Goal: Find contact information: Find contact information

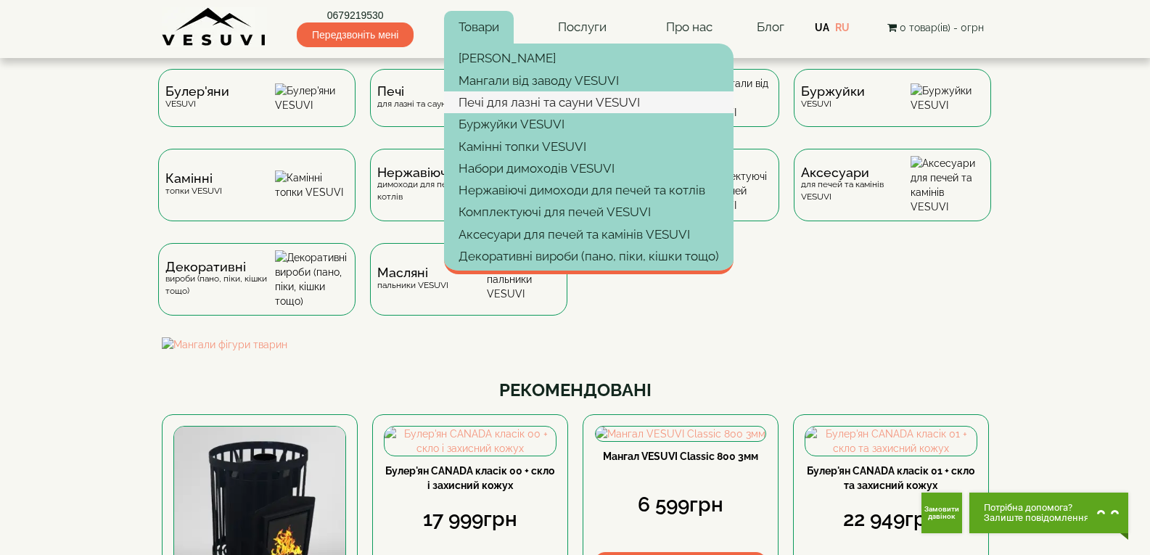
click at [517, 104] on link "Печі для лазні та сауни VESUVI" at bounding box center [588, 102] width 289 height 22
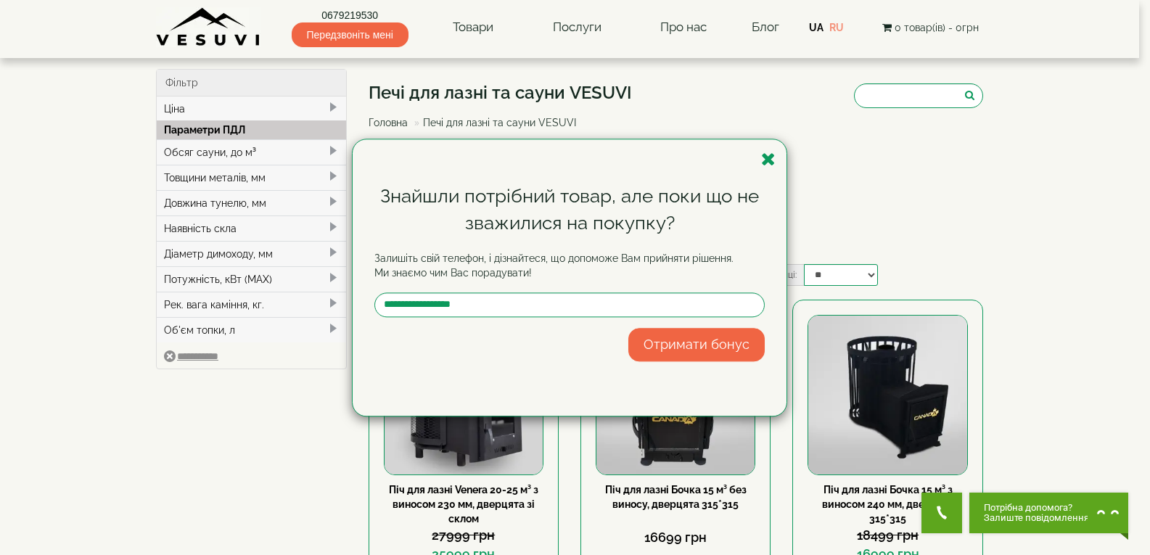
click at [214, 30] on div "Знайшли потрібний товар, але поки що не зважилися на покупку? Залишіть свій тел…" at bounding box center [575, 277] width 1150 height 555
click at [250, 42] on div "Знайшли потрібний товар, але поки що не зважилися на покупку? Залишіть свій тел…" at bounding box center [575, 277] width 1150 height 555
click at [226, 22] on div "Знайшли потрібний товар, але поки що не зважилися на покупку? Залишіть свій тел…" at bounding box center [575, 277] width 1150 height 555
click at [240, 17] on div "Знайшли потрібний товар, але поки що не зважилися на покупку? Залишіть свій тел…" at bounding box center [575, 277] width 1150 height 555
click at [242, 36] on div "Знайшли потрібний товар, але поки що не зважилися на покупку? Залишіть свій тел…" at bounding box center [575, 277] width 1150 height 555
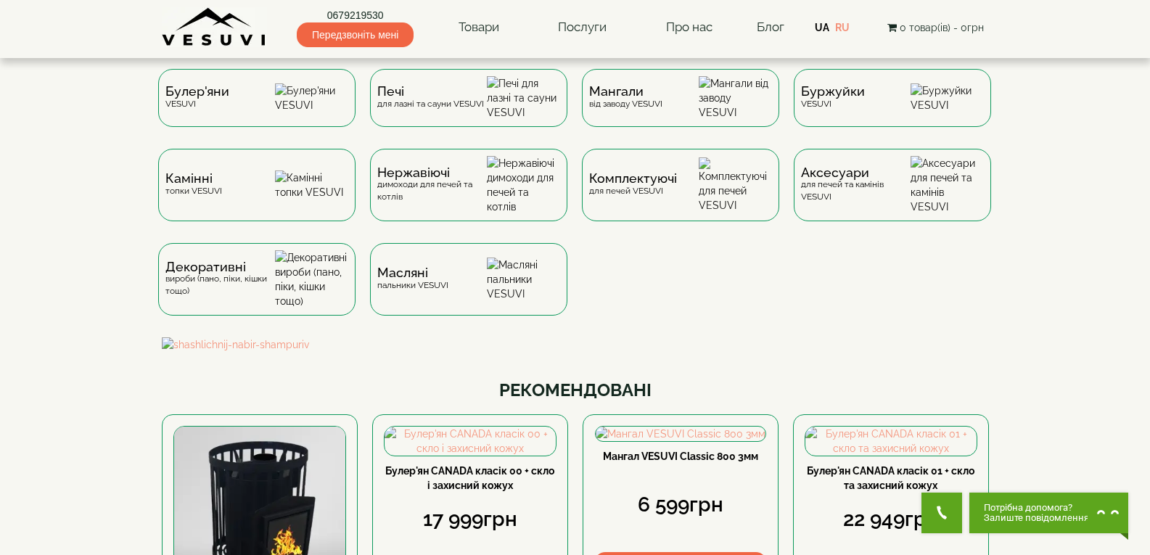
click at [235, 27] on img at bounding box center [214, 27] width 105 height 40
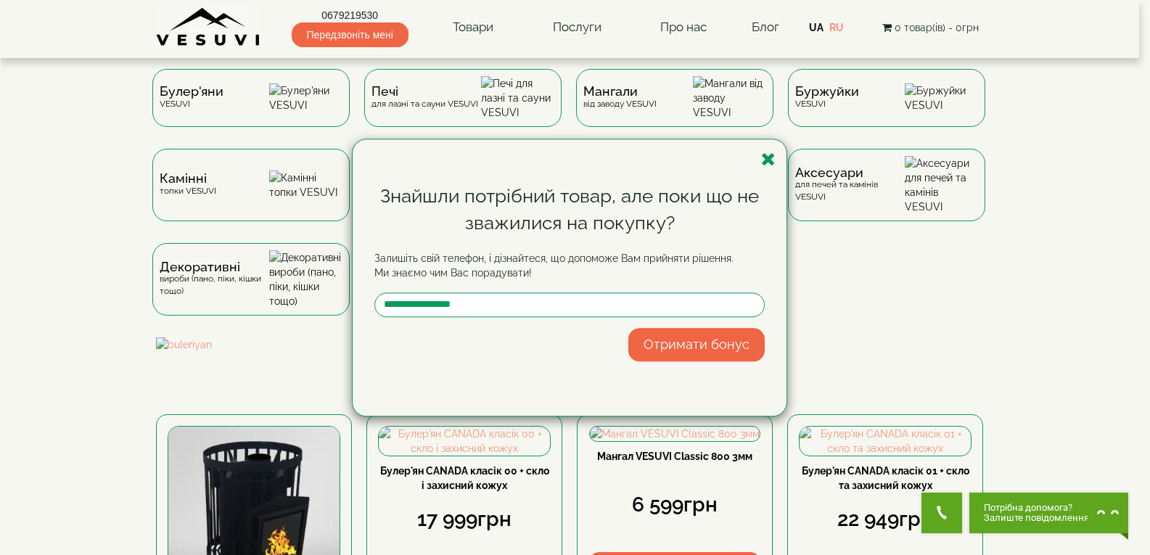
click at [315, 12] on div "Знайшли потрібний товар, але поки що не зважилися на покупку? Залишіть свій тел…" at bounding box center [575, 277] width 1150 height 555
drag, startPoint x: 315, startPoint y: 12, endPoint x: 440, endPoint y: 11, distance: 124.8
click at [366, 20] on div "Знайшли потрібний товар, але поки що не зважилися на покупку? Залишіть свій тел…" at bounding box center [575, 277] width 1150 height 555
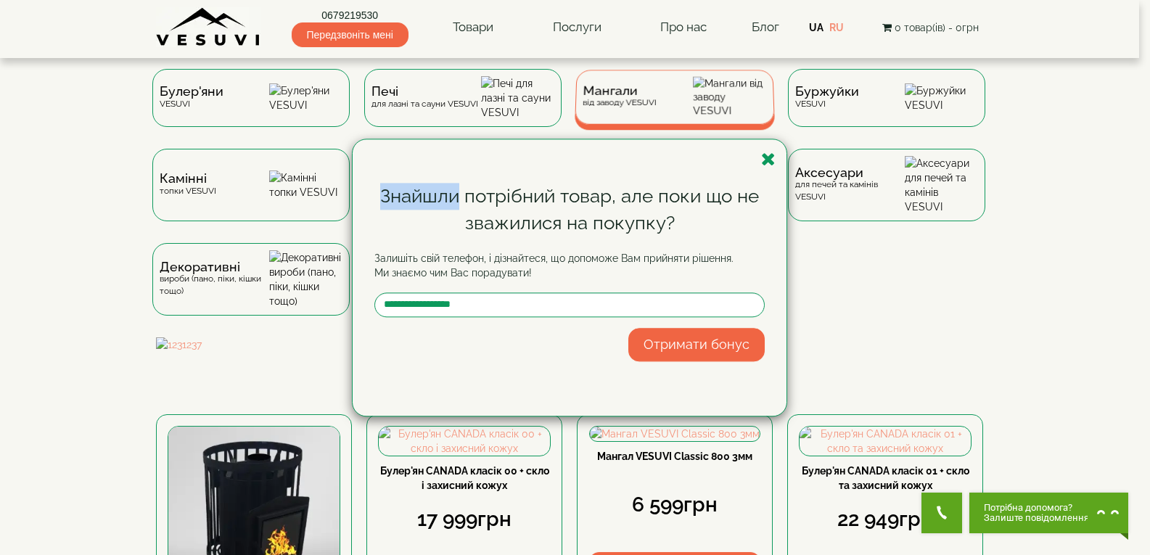
drag, startPoint x: 765, startPoint y: 162, endPoint x: 649, endPoint y: 112, distance: 125.7
click at [762, 162] on icon "button" at bounding box center [768, 159] width 15 height 18
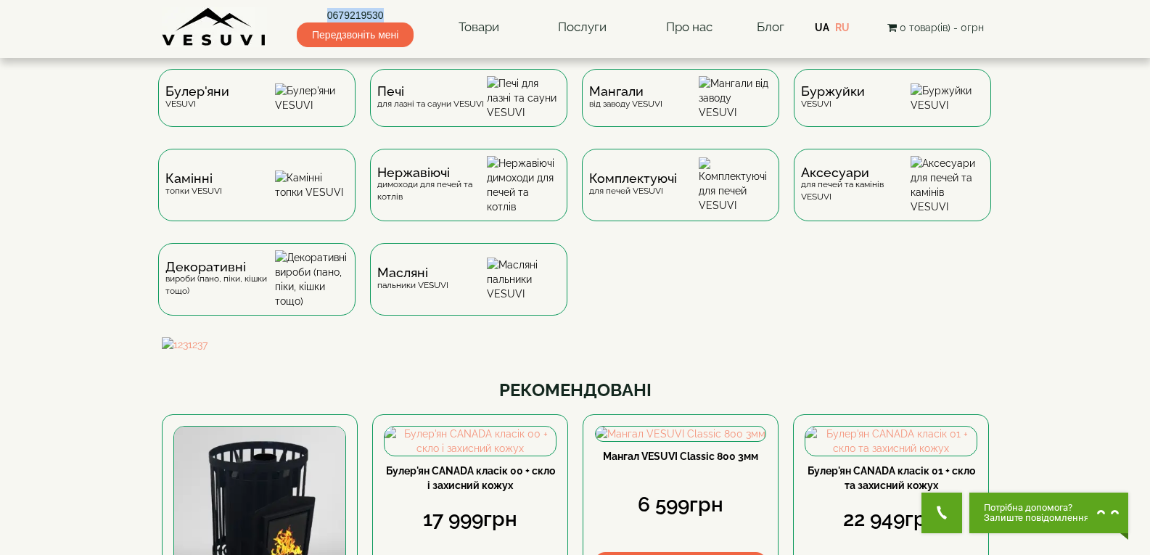
drag, startPoint x: 322, startPoint y: 6, endPoint x: 420, endPoint y: 20, distance: 98.9
click at [422, 18] on div "0679219530 Передзвоніть мені Товари Булер'яни VESUVI Мангали від заводу VESUVI …" at bounding box center [575, 23] width 827 height 47
copy link "0679219530"
